Goal: Navigation & Orientation: Understand site structure

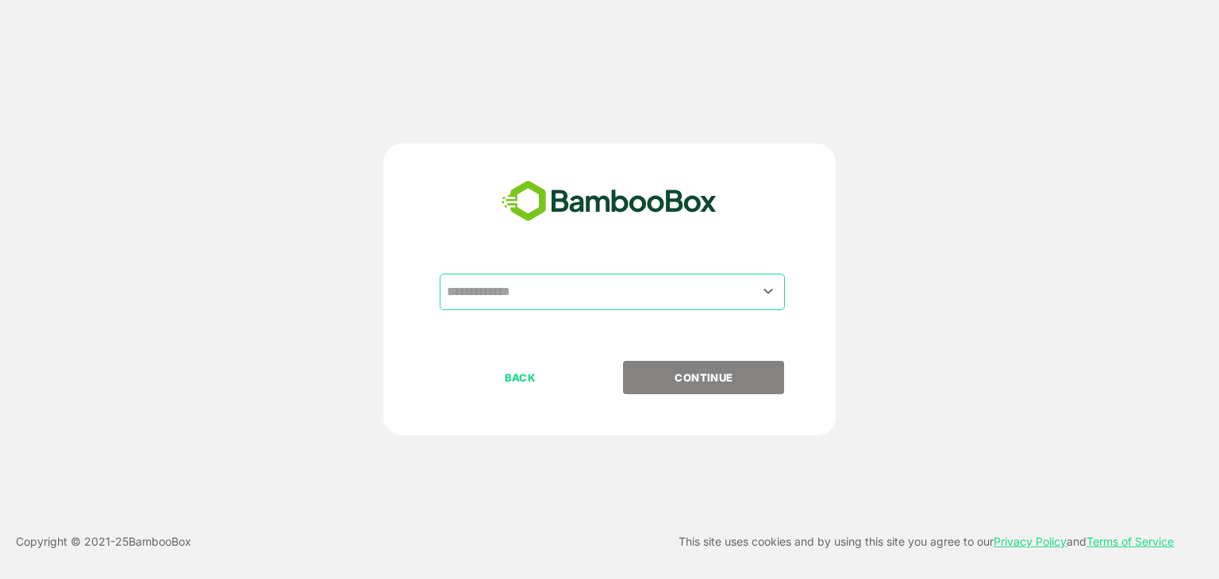
click at [562, 293] on input "text" at bounding box center [612, 292] width 339 height 30
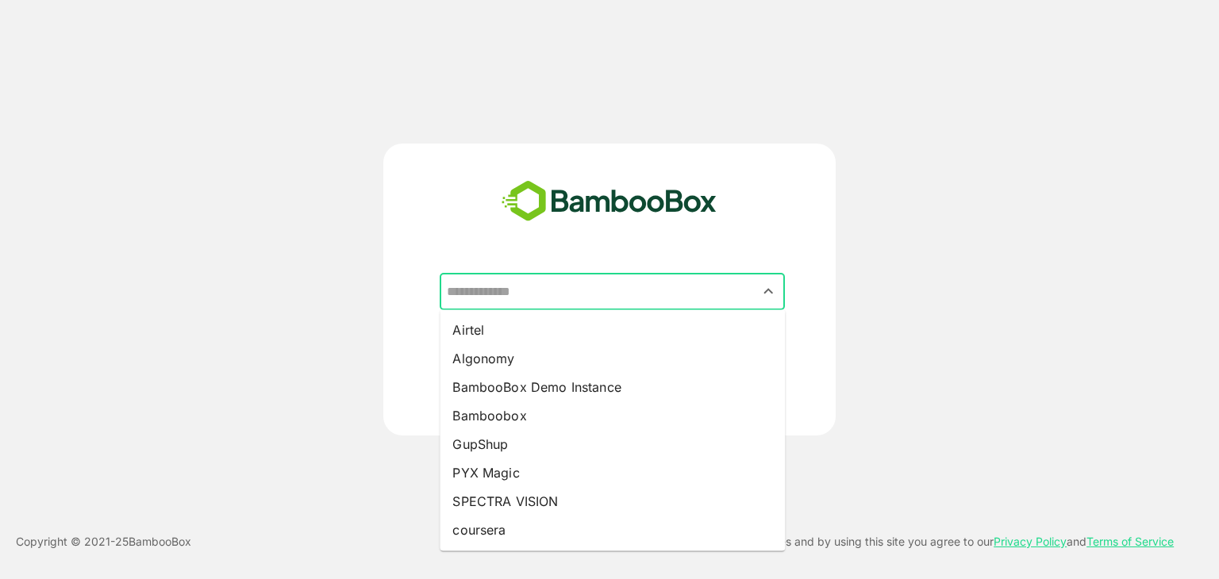
click at [502, 293] on input "text" at bounding box center [612, 292] width 339 height 30
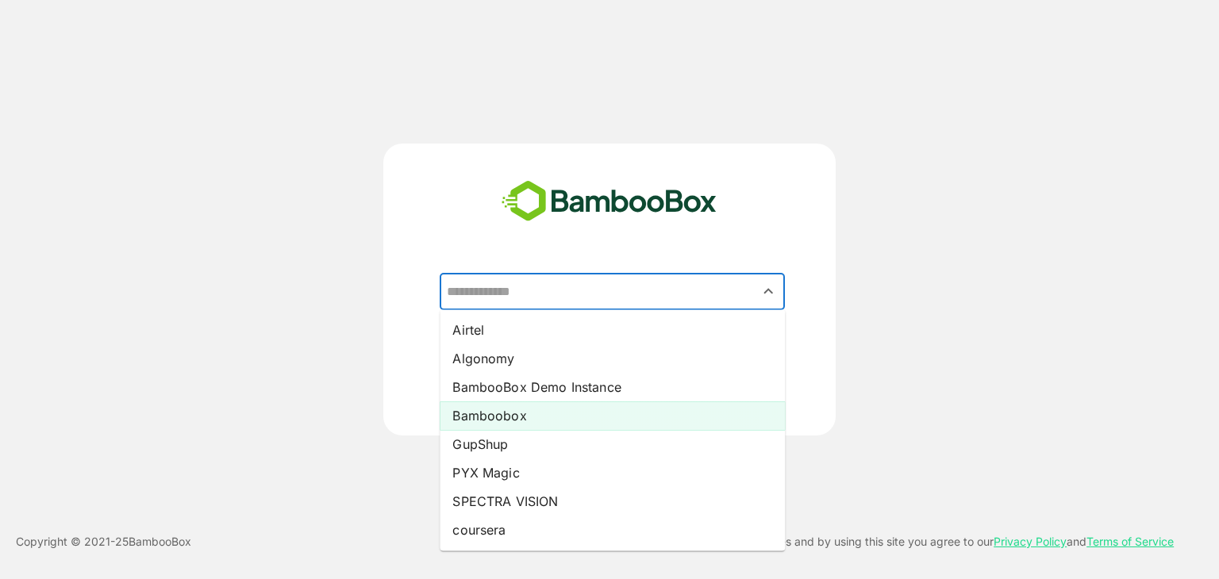
click at [534, 417] on li "Bamboobox" at bounding box center [612, 416] width 345 height 29
type input "*********"
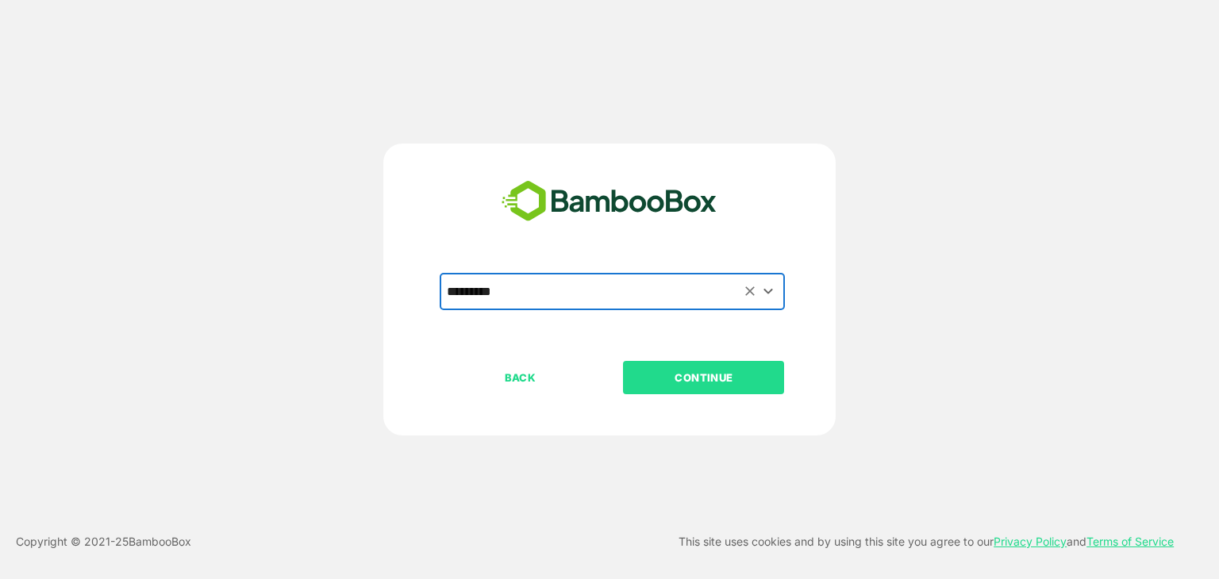
click at [694, 384] on p "CONTINUE" at bounding box center [704, 377] width 159 height 17
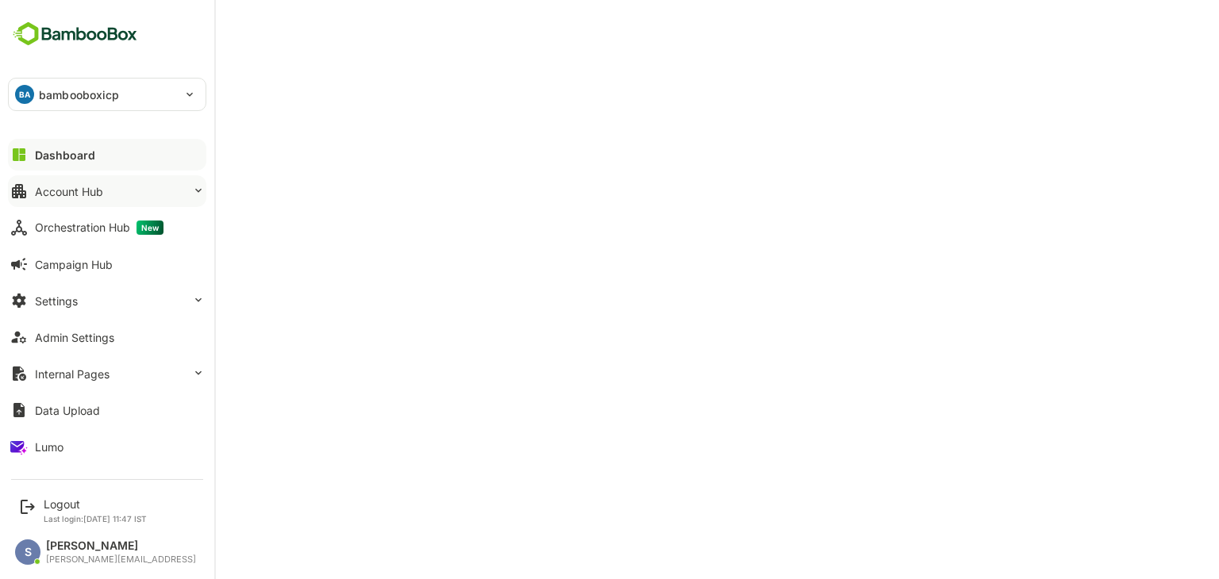
click at [102, 198] on button "Account Hub" at bounding box center [107, 191] width 198 height 32
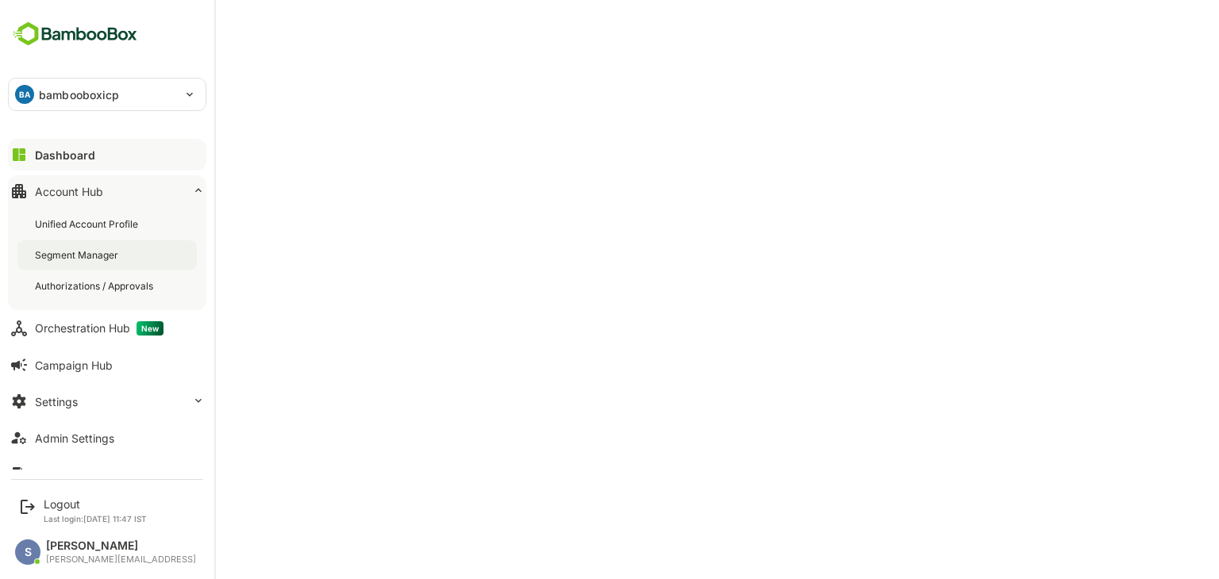
click at [87, 251] on div "Segment Manager" at bounding box center [78, 254] width 87 height 13
click at [45, 161] on button "Dashboard" at bounding box center [107, 155] width 198 height 32
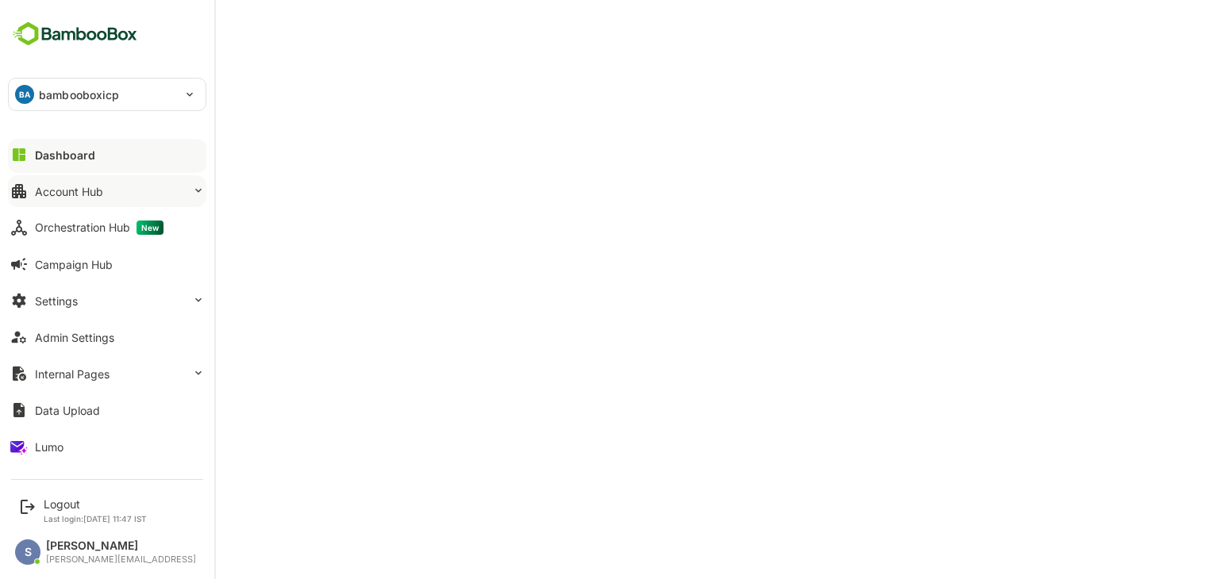
click at [108, 179] on button "Account Hub" at bounding box center [107, 191] width 198 height 32
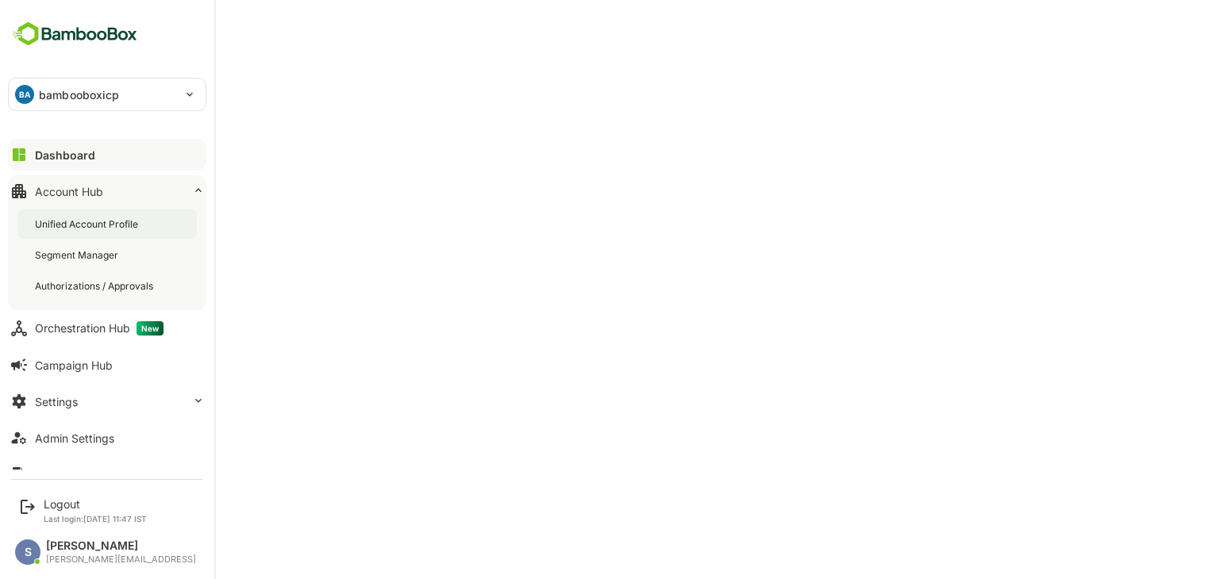
click at [109, 227] on div "Unified Account Profile" at bounding box center [88, 223] width 106 height 13
click at [117, 336] on button "Orchestration Hub New" at bounding box center [107, 329] width 198 height 32
